Goal: Find contact information: Find contact information

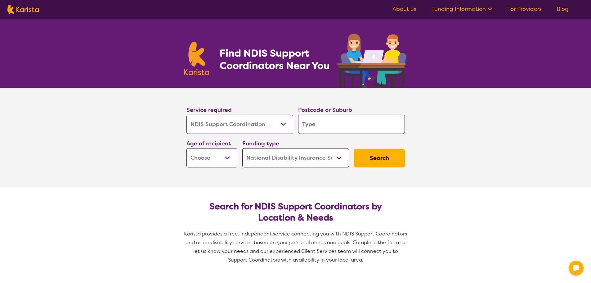
select select "NDIS Support Coordination"
select select "NDIS"
select select "NDIS Support Coordination"
select select "NDIS"
click at [341, 127] on input "search" at bounding box center [351, 123] width 107 height 19
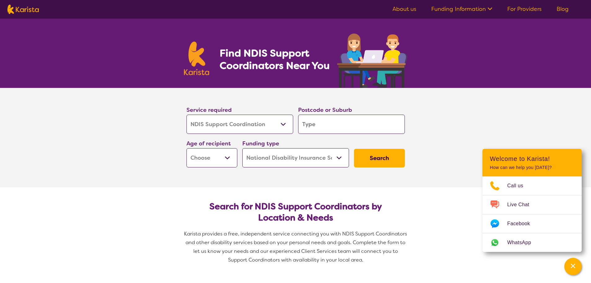
type input "4"
type input "42"
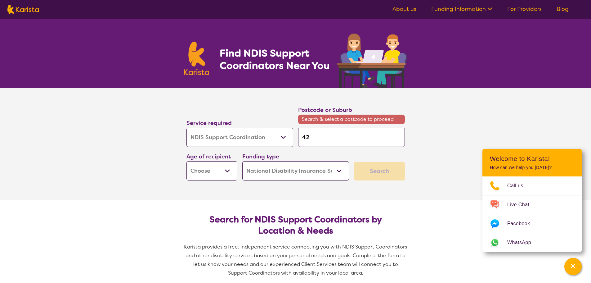
type input "422"
type input "4225"
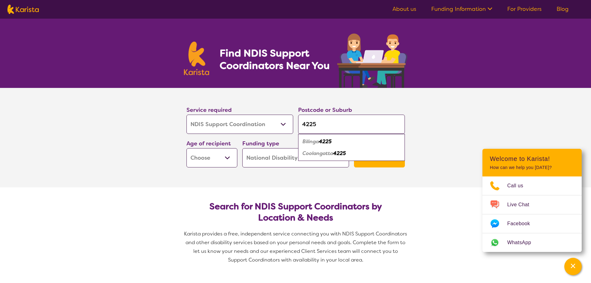
type input "4225"
click at [310, 141] on em "Bilinga" at bounding box center [310, 141] width 16 height 7
click at [228, 158] on select "Early Childhood - 0 to 9 Child - 10 to 11 Adolescent - 12 to 17 Adult - 18 to 6…" at bounding box center [211, 157] width 51 height 19
select select "AD"
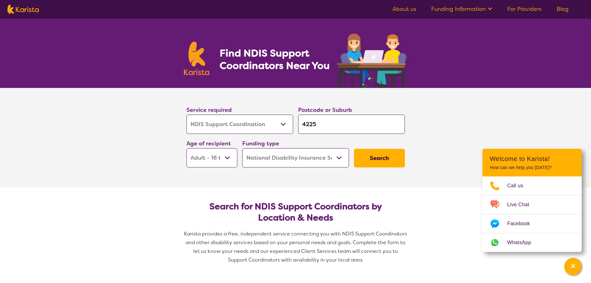
click at [186, 148] on select "Early Childhood - 0 to 9 Child - 10 to 11 Adolescent - 12 to 17 Adult - 18 to 6…" at bounding box center [211, 157] width 51 height 19
select select "AD"
click at [329, 158] on select "Home Care Package (HCP) National Disability Insurance Scheme (NDIS) I don't know" at bounding box center [295, 157] width 107 height 19
click at [377, 152] on button "Search" at bounding box center [379, 158] width 51 height 19
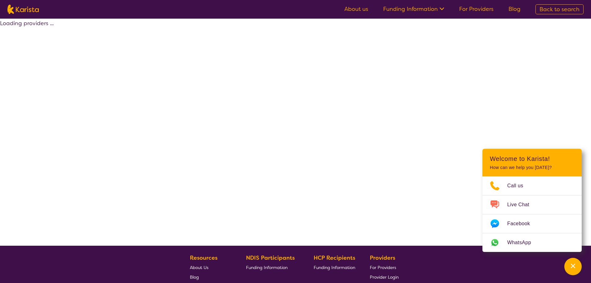
select select "by_score"
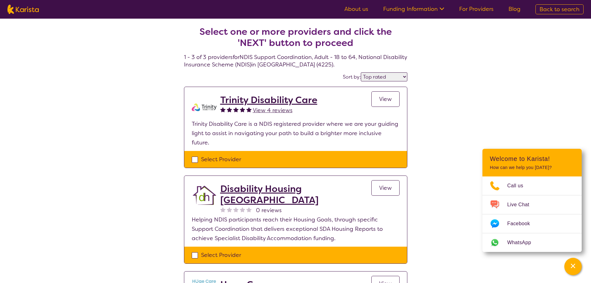
click at [384, 95] on link "View" at bounding box center [385, 99] width 28 height 16
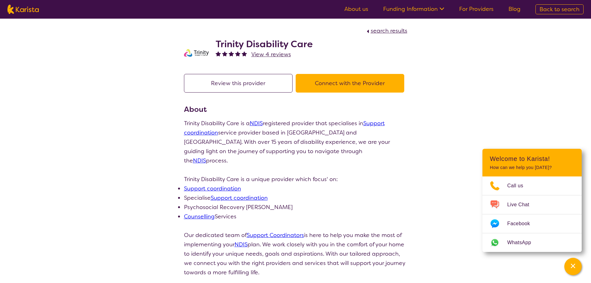
click at [339, 83] on button "Connect with the Provider" at bounding box center [350, 83] width 109 height 19
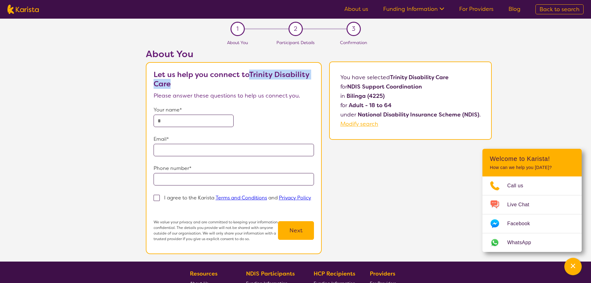
drag, startPoint x: 263, startPoint y: 83, endPoint x: 252, endPoint y: 75, distance: 13.7
click at [252, 75] on p "Let us help you connect to Trinity Disability Care" at bounding box center [234, 79] width 161 height 19
copy b "Trinity Disability Care"
